Goal: Register for event/course

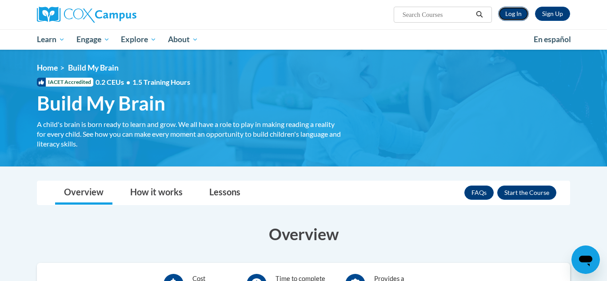
click at [518, 16] on link "Log In" at bounding box center [513, 14] width 31 height 14
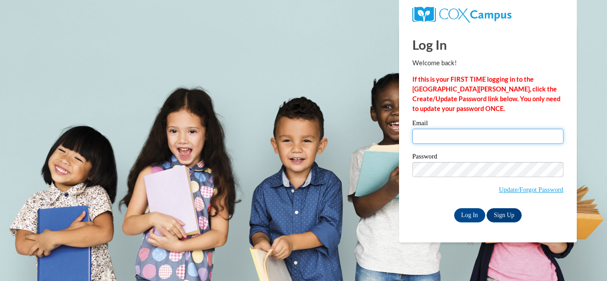
click at [475, 136] on input "Email" at bounding box center [487, 136] width 151 height 15
type input "cguzman@student.gsu.edu"
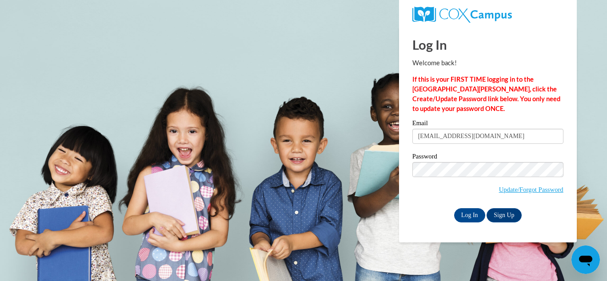
click at [440, 194] on span "Update/Forgot Password" at bounding box center [487, 180] width 151 height 37
click at [473, 216] on input "Log In" at bounding box center [469, 215] width 31 height 14
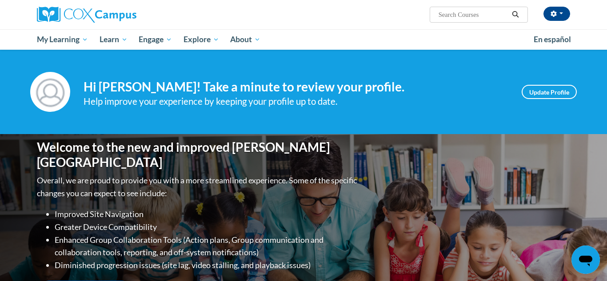
click at [452, 16] on input "Search..." at bounding box center [473, 14] width 71 height 11
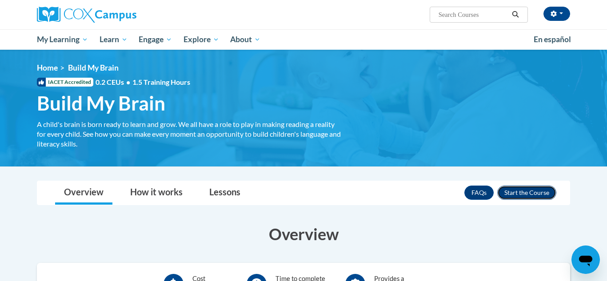
click at [517, 194] on button "Enroll" at bounding box center [526, 193] width 59 height 14
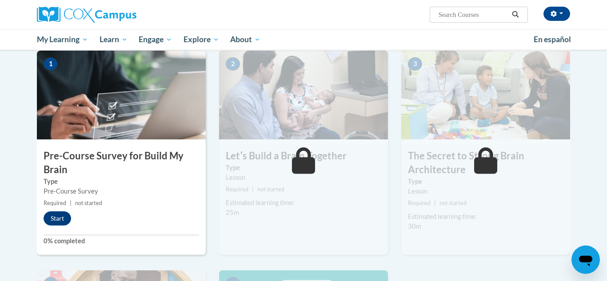
scroll to position [191, 0]
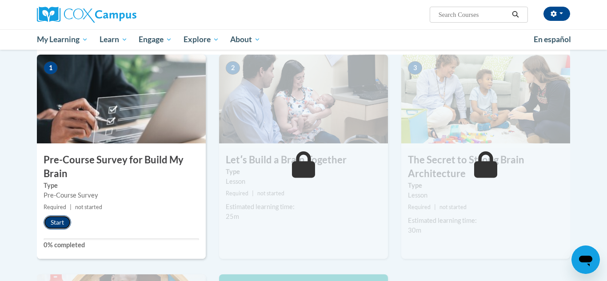
click at [56, 220] on button "Start" at bounding box center [58, 223] width 28 height 14
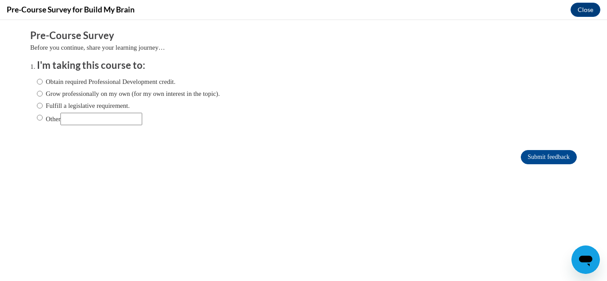
scroll to position [0, 0]
click at [40, 116] on input "Other" at bounding box center [40, 118] width 6 height 10
radio input "true"
click at [83, 119] on input "Other" at bounding box center [101, 119] width 82 height 12
type input "college course"
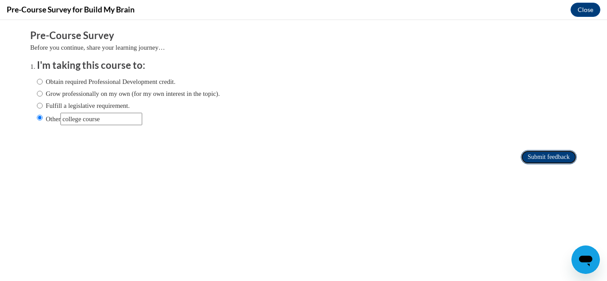
click at [538, 154] on input "Submit feedback" at bounding box center [549, 157] width 56 height 14
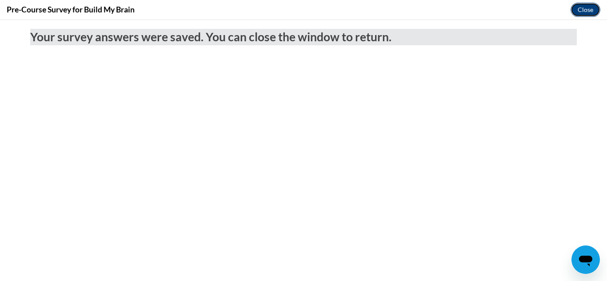
click at [589, 12] on button "Close" at bounding box center [586, 10] width 30 height 14
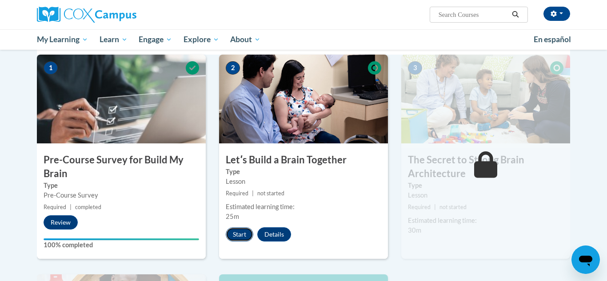
click at [242, 231] on button "Start" at bounding box center [240, 235] width 28 height 14
